Goal: Transaction & Acquisition: Purchase product/service

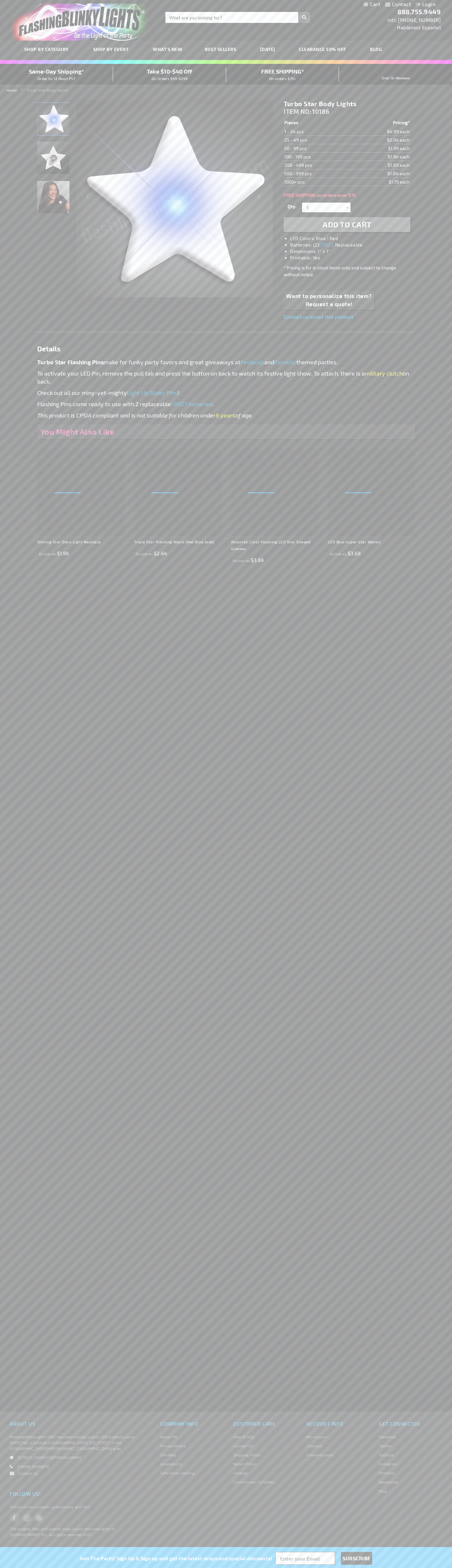
click at [353, 239] on li "LED Colors: Blue | Red" at bounding box center [353, 238] width 126 height 7
click at [347, 225] on span "Add to Cart" at bounding box center [347, 224] width 49 height 9
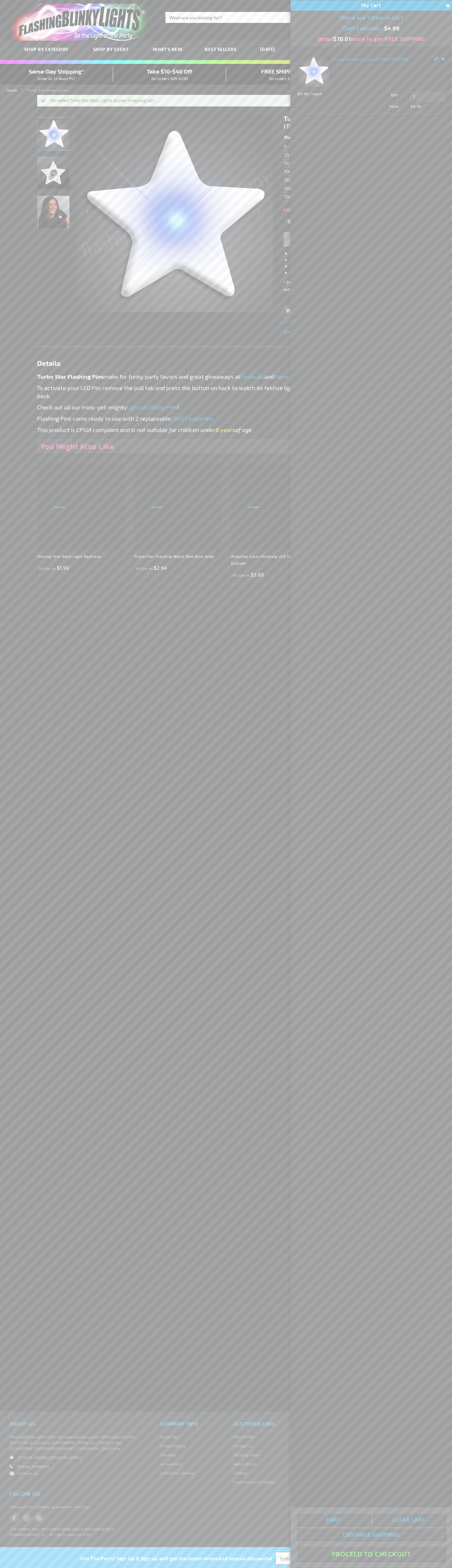
click at [371, 1554] on button "Proceed To Checkout" at bounding box center [371, 1554] width 148 height 15
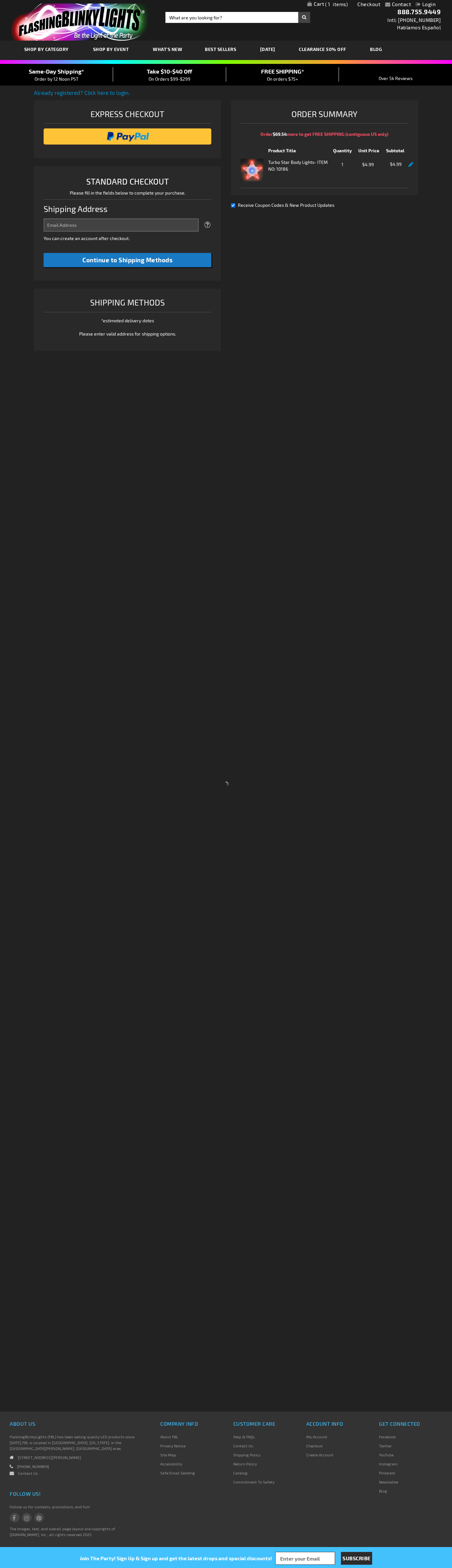
select select "US"
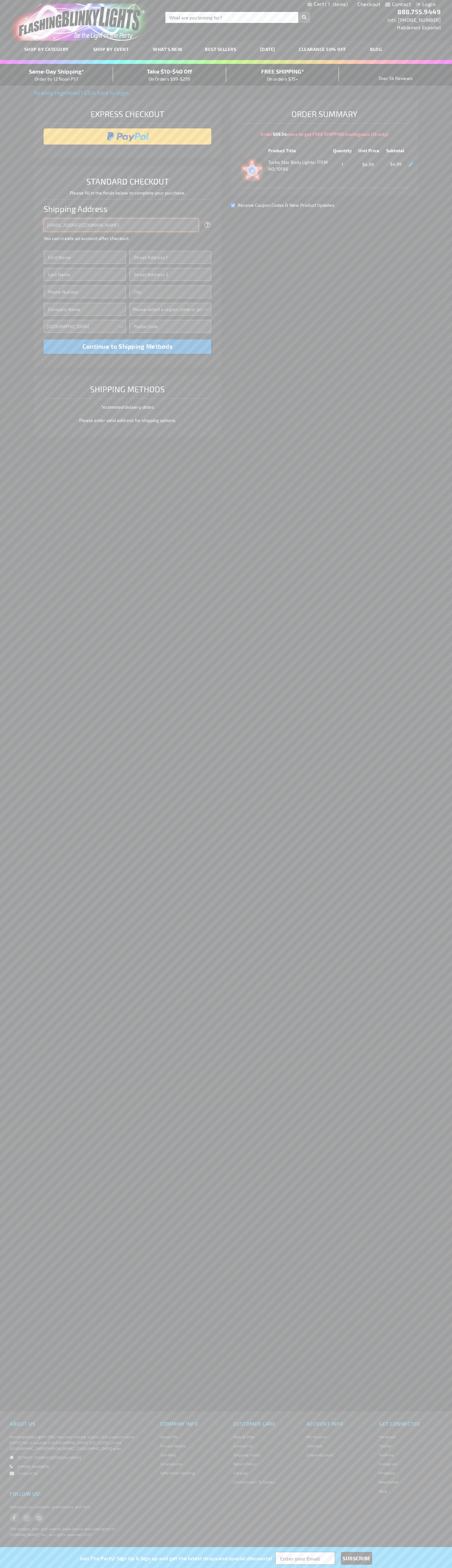
type input "johnsmith005@storebotmail.joonix.net"
type input "John"
type input "76 Ninth Avenue"
type input "First floor"
type input "new york"
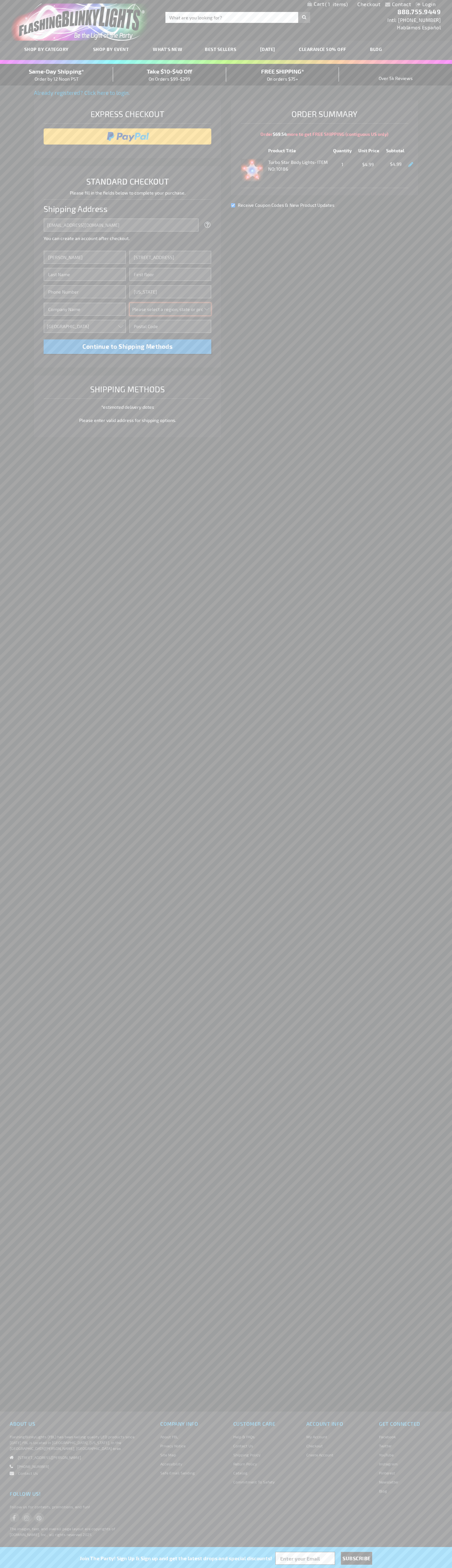
select select "43"
type input "10011"
type input "Smith"
type input "6502530000"
type input "John Smith"
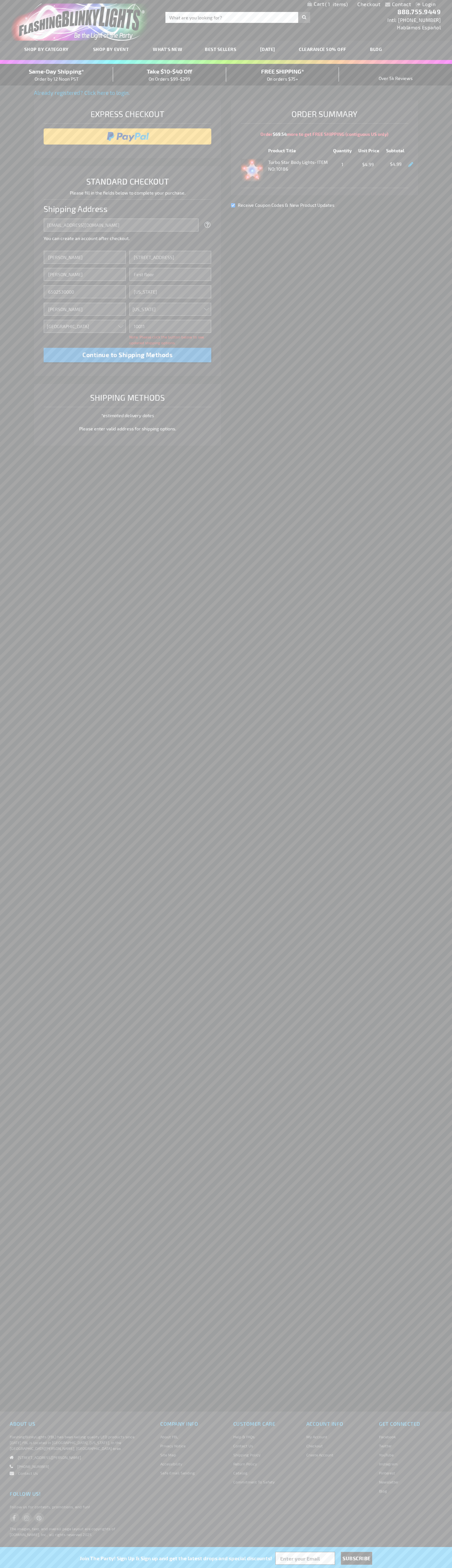
click at [57, 75] on div "Same-Day Shipping* Order by 12 Noon PST" at bounding box center [57, 74] width 113 height 15
click at [127, 136] on input "image" at bounding box center [127, 136] width 161 height 13
